Goal: Information Seeking & Learning: Check status

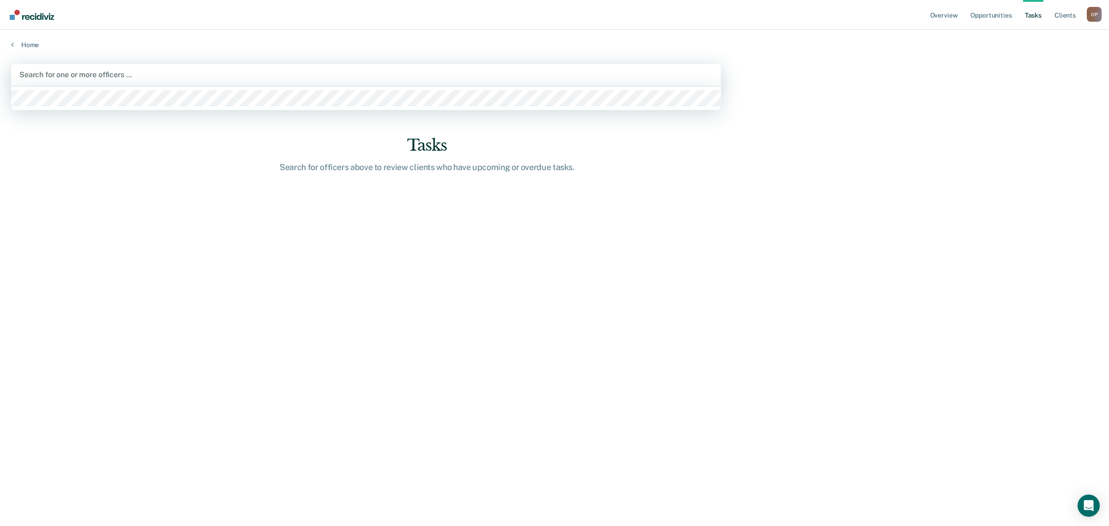
click at [312, 64] on div "Search for one or more officers …" at bounding box center [366, 75] width 710 height 22
type input "B"
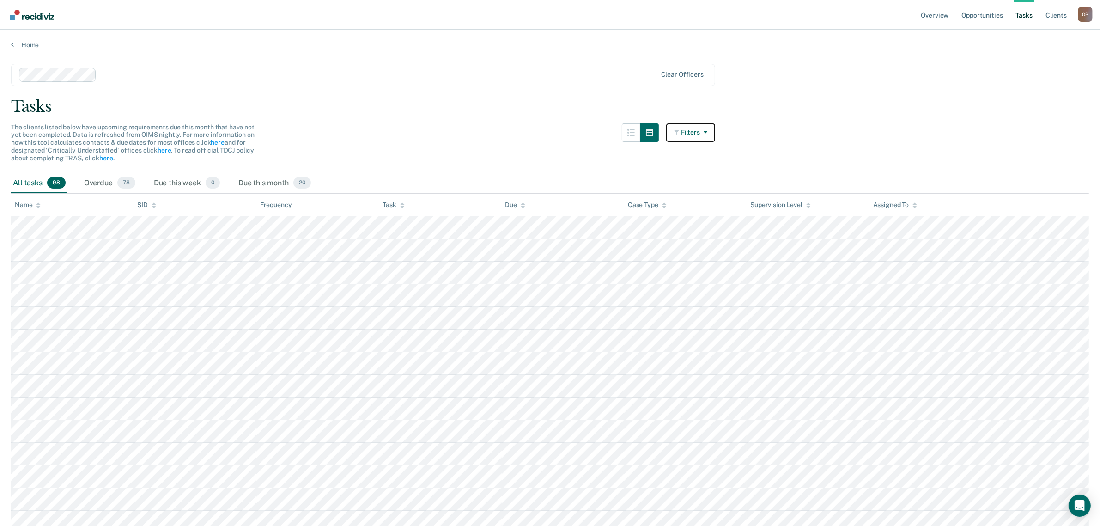
click at [698, 134] on button "Filters" at bounding box center [690, 132] width 49 height 18
click at [628, 139] on button "button" at bounding box center [631, 132] width 18 height 18
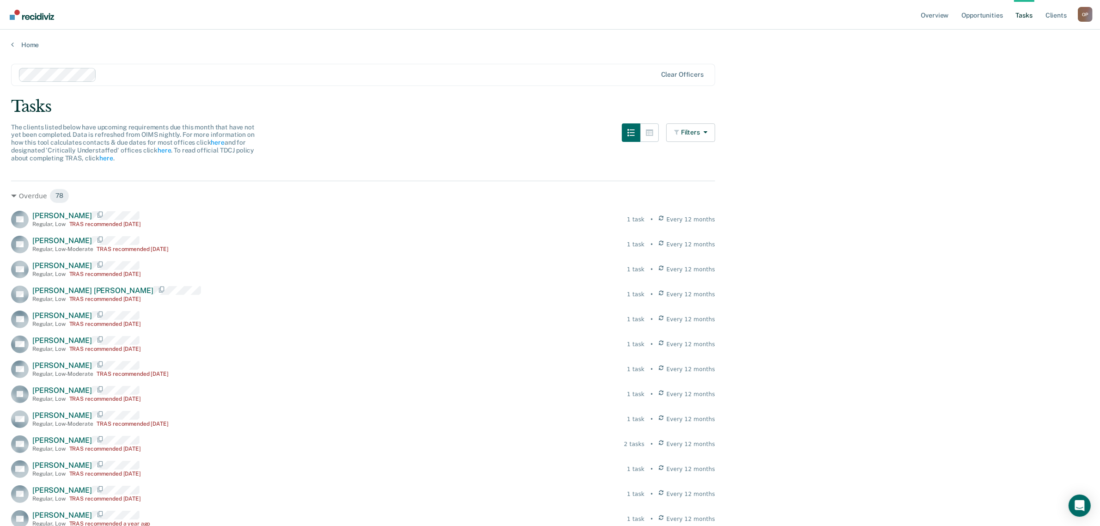
scroll to position [2239, 0]
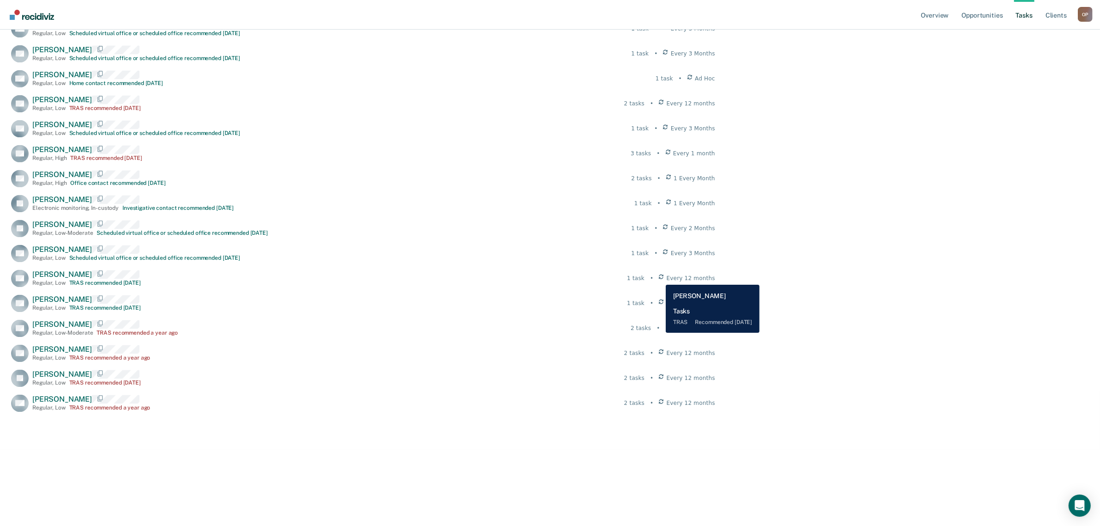
click at [659, 277] on div "1 task • Every 12 months" at bounding box center [671, 278] width 88 height 8
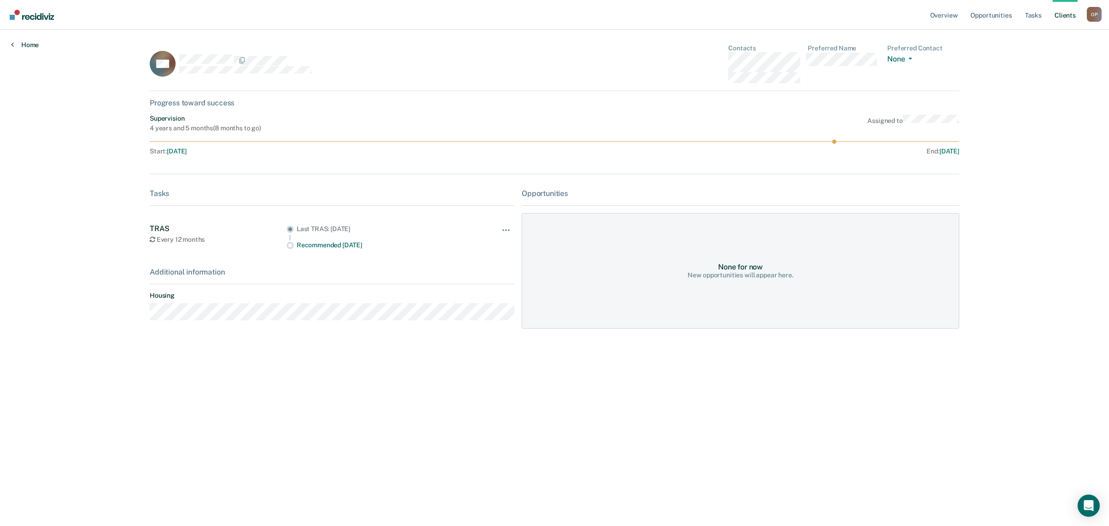
click at [21, 47] on link "Home" at bounding box center [25, 45] width 28 height 8
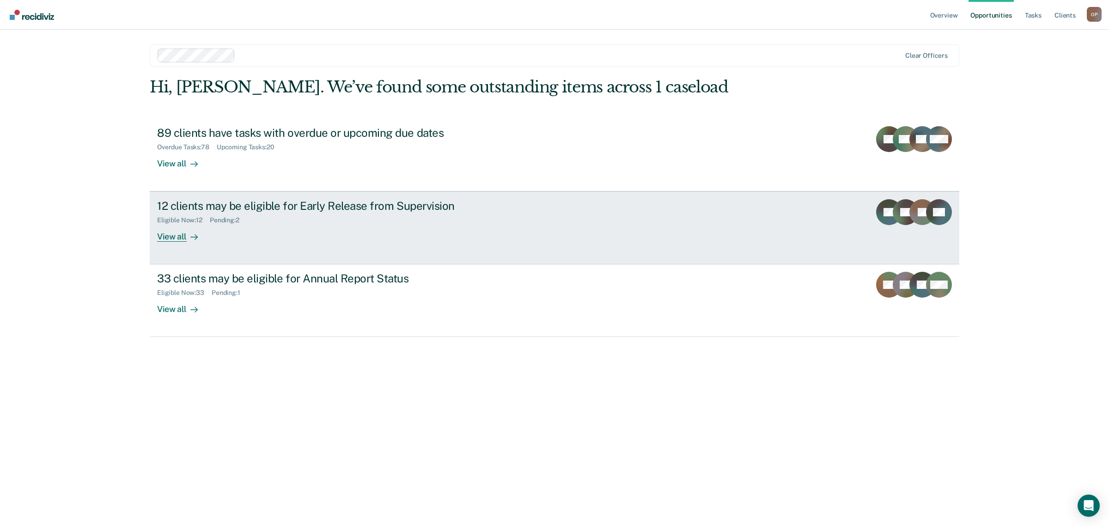
click at [295, 220] on div "Eligible Now : 12 Pending : 2" at bounding box center [319, 219] width 324 height 12
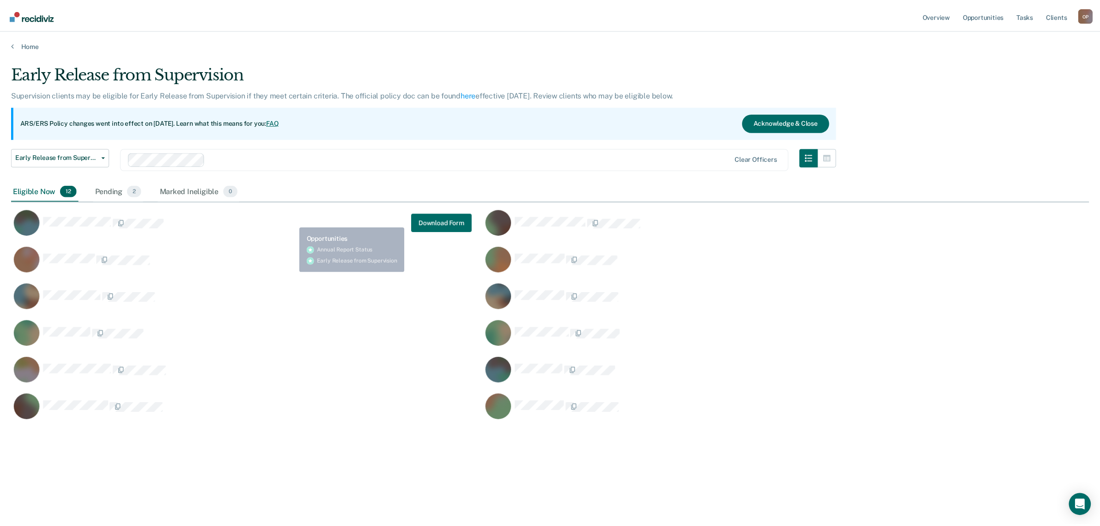
scroll to position [384, 1077]
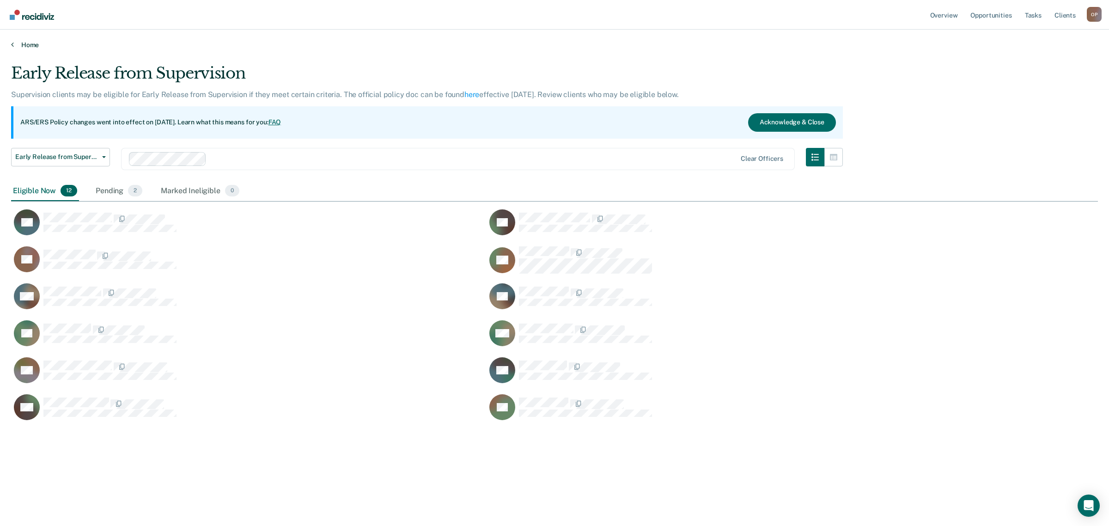
click at [18, 47] on link "Home" at bounding box center [554, 45] width 1087 height 8
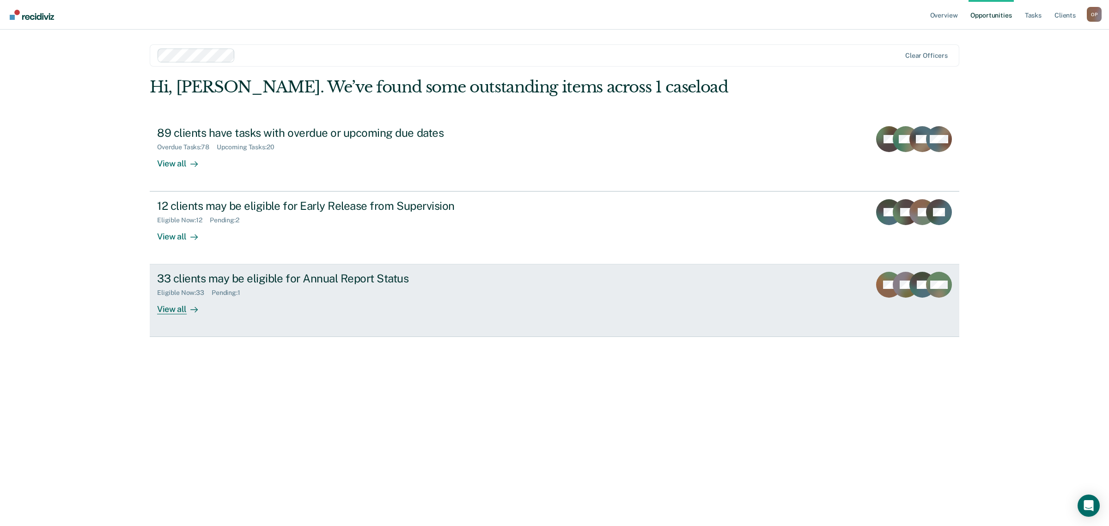
click at [283, 304] on div "33 clients may be eligible for Annual Report Status Eligible Now : 33 Pending :…" at bounding box center [330, 293] width 346 height 43
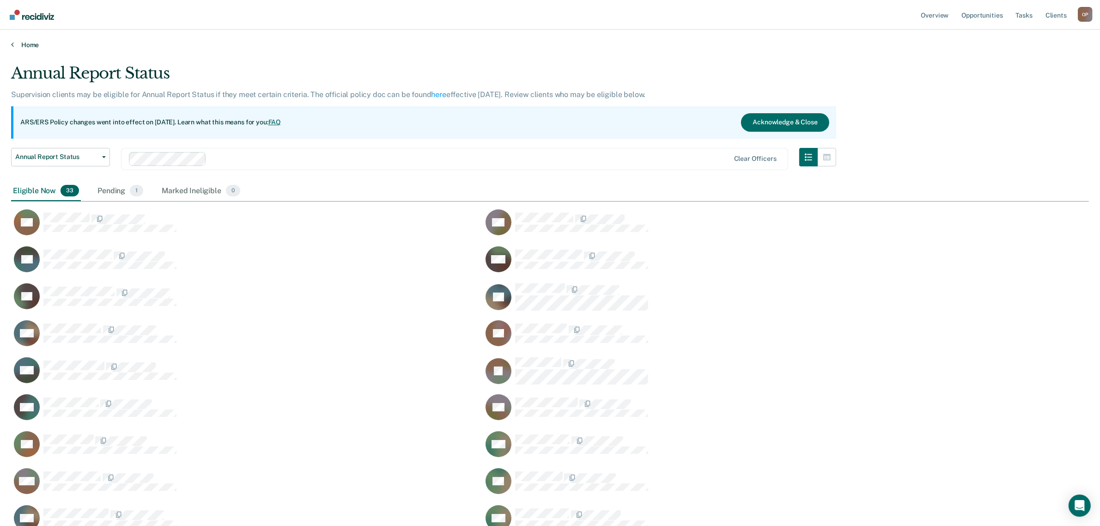
click at [30, 42] on link "Home" at bounding box center [550, 45] width 1078 height 8
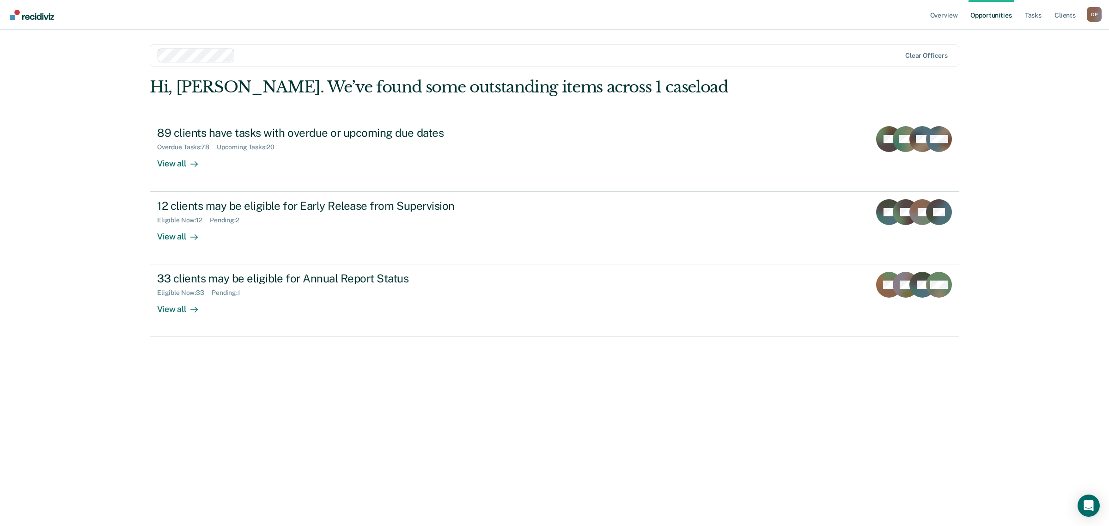
click at [398, 420] on div "Hi, Omar. We’ve found some outstanding items across 1 caseload 89 clients have …" at bounding box center [554, 289] width 809 height 422
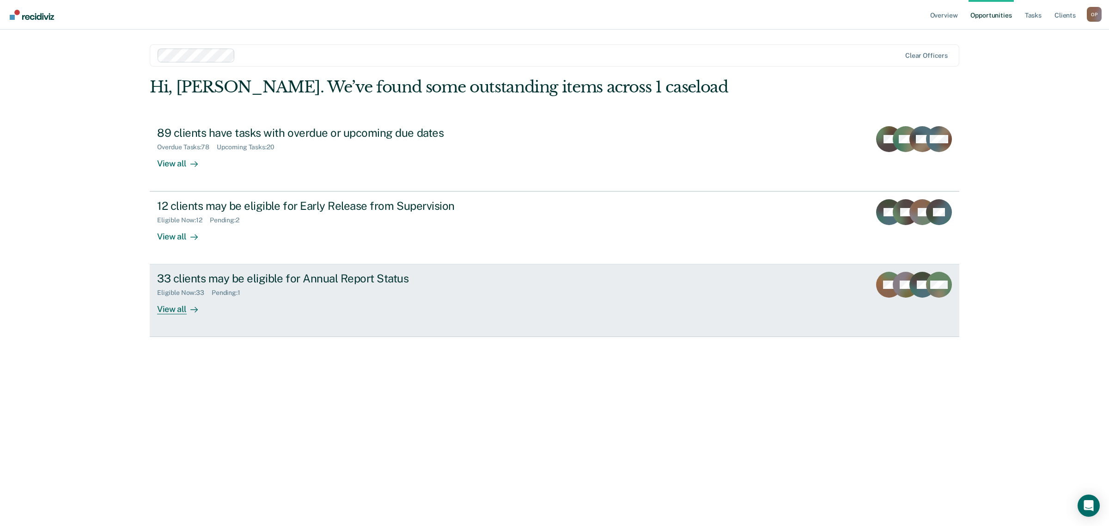
click at [358, 286] on div "Eligible Now : 33 Pending : 1" at bounding box center [319, 291] width 324 height 12
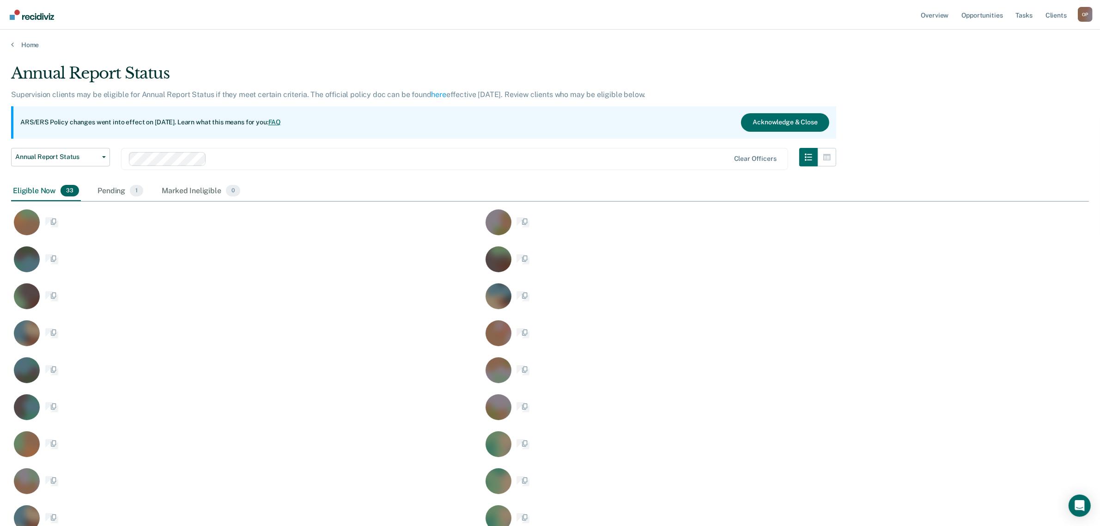
scroll to position [761, 1069]
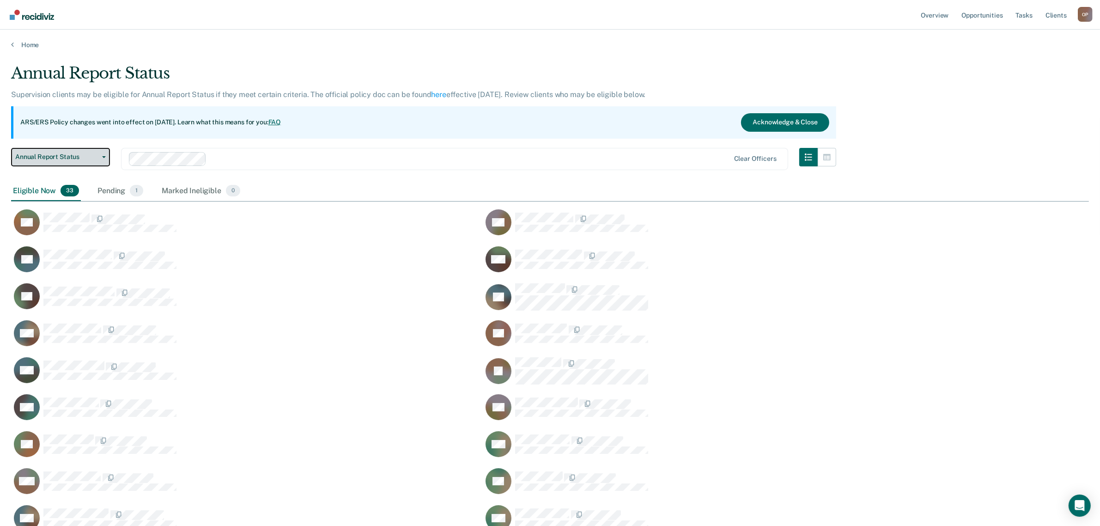
click at [76, 149] on button "Annual Report Status" at bounding box center [60, 157] width 99 height 18
click at [28, 43] on link "Home" at bounding box center [550, 45] width 1078 height 8
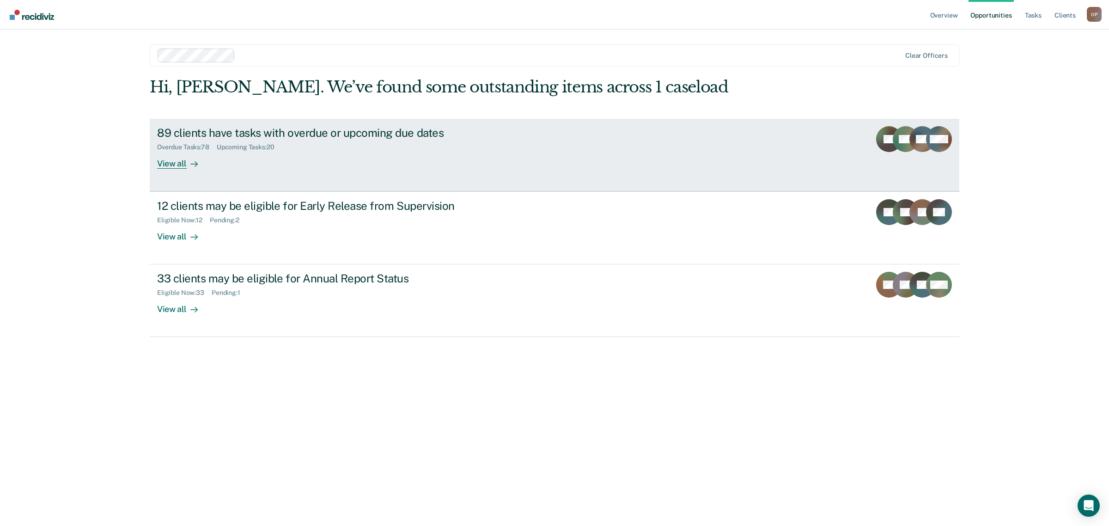
click at [341, 140] on div "Overdue Tasks : 78 Upcoming Tasks : 20" at bounding box center [319, 146] width 324 height 12
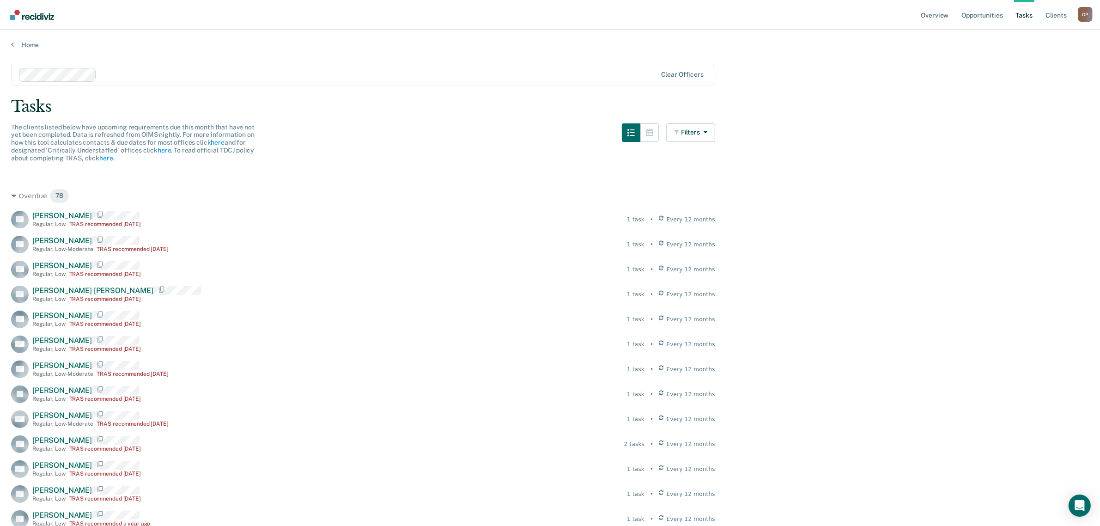
scroll to position [1405, 0]
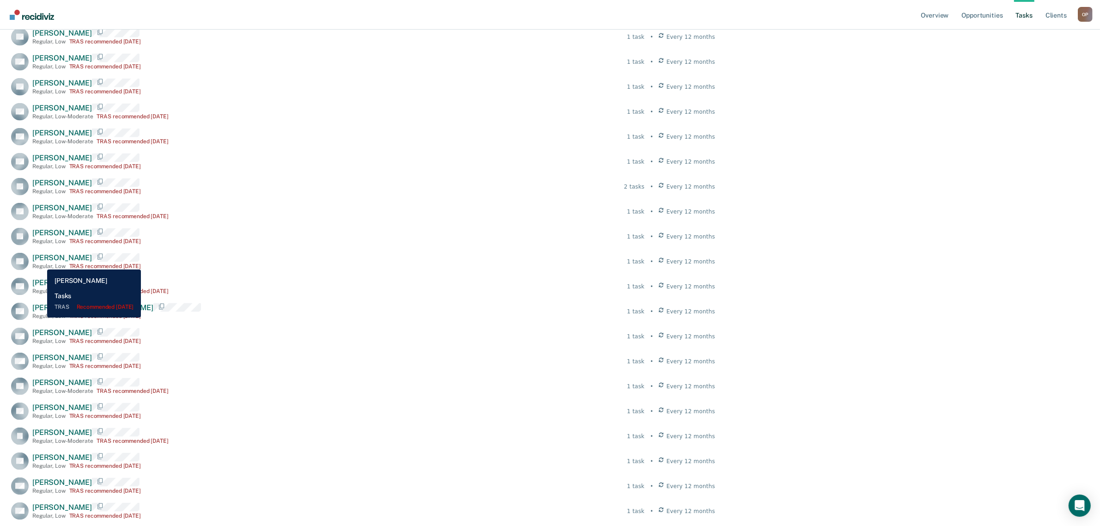
click at [40, 237] on span "Laura Taylor" at bounding box center [62, 232] width 60 height 9
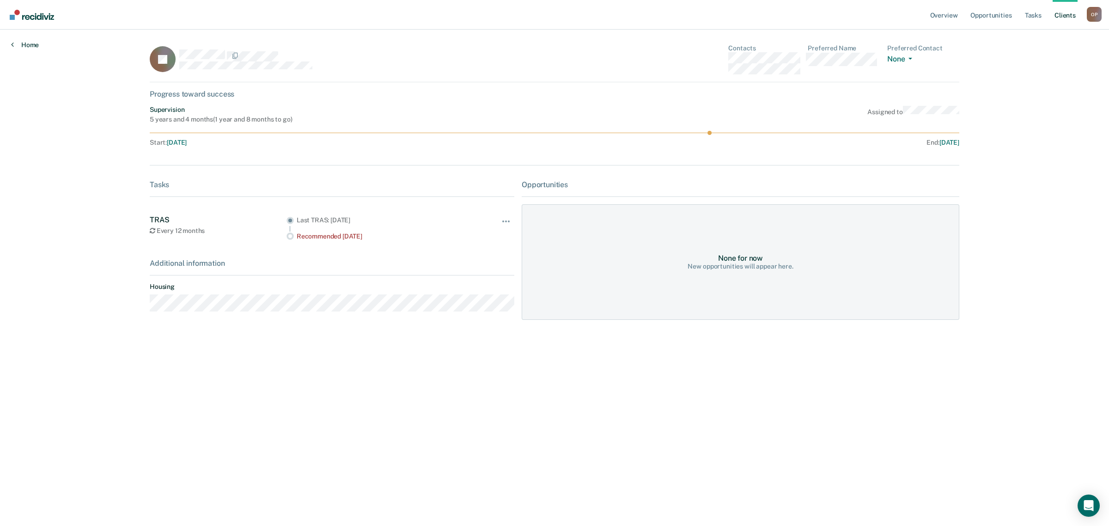
click at [13, 44] on icon at bounding box center [12, 44] width 3 height 7
